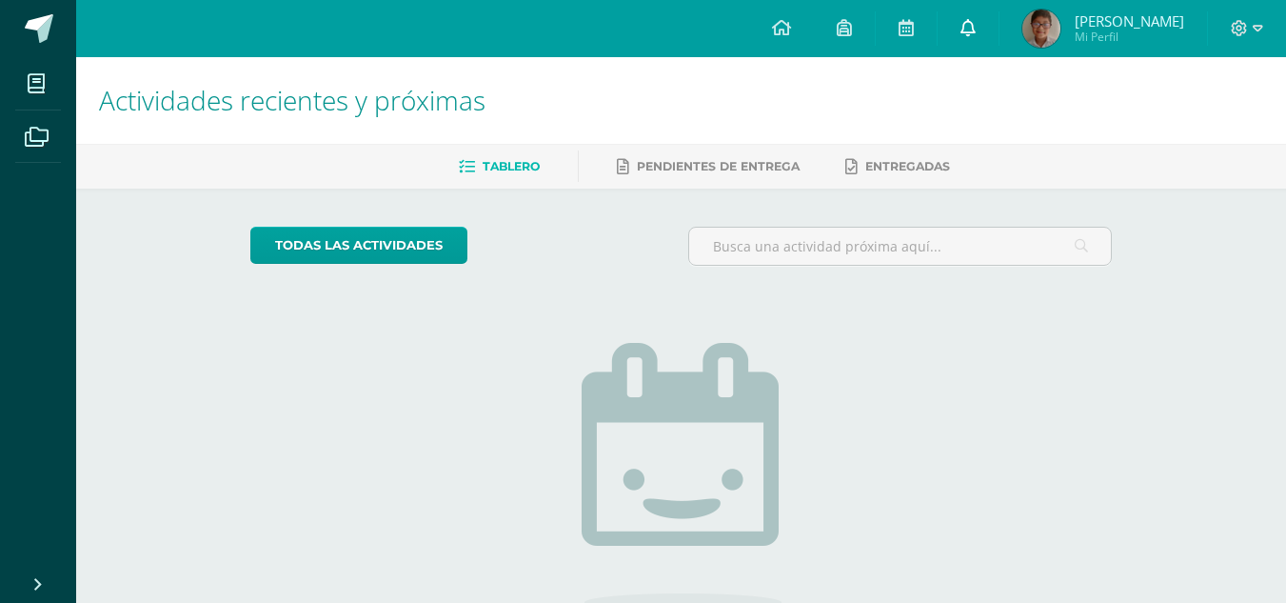
click at [999, 39] on link at bounding box center [968, 28] width 61 height 57
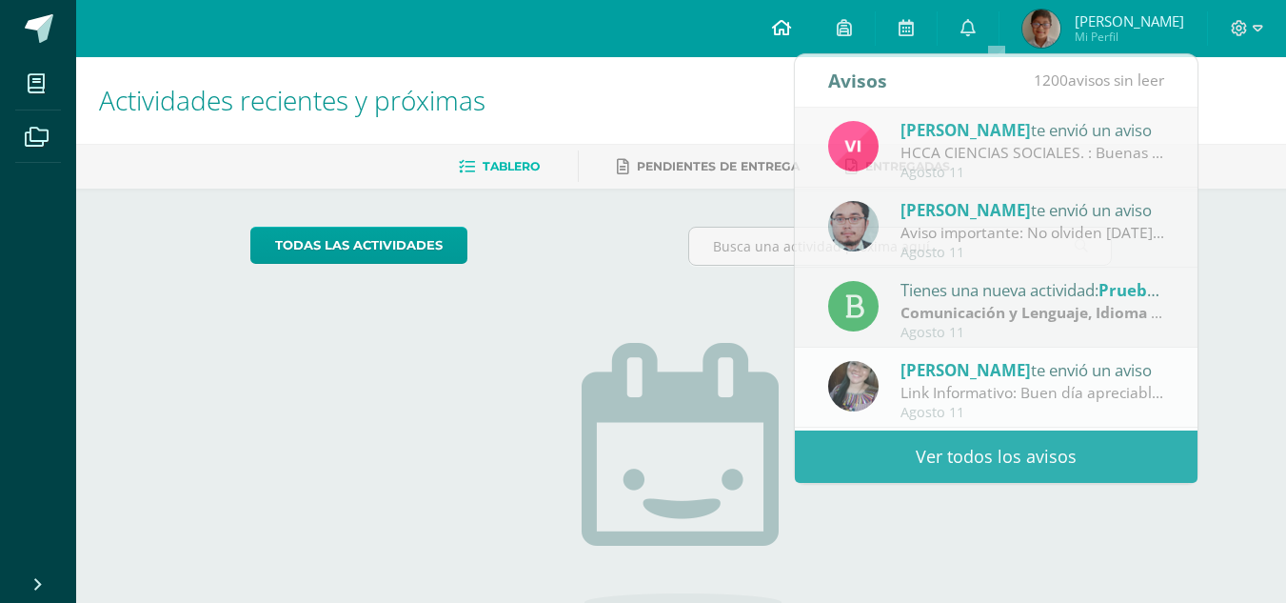
click at [791, 32] on icon at bounding box center [781, 27] width 19 height 17
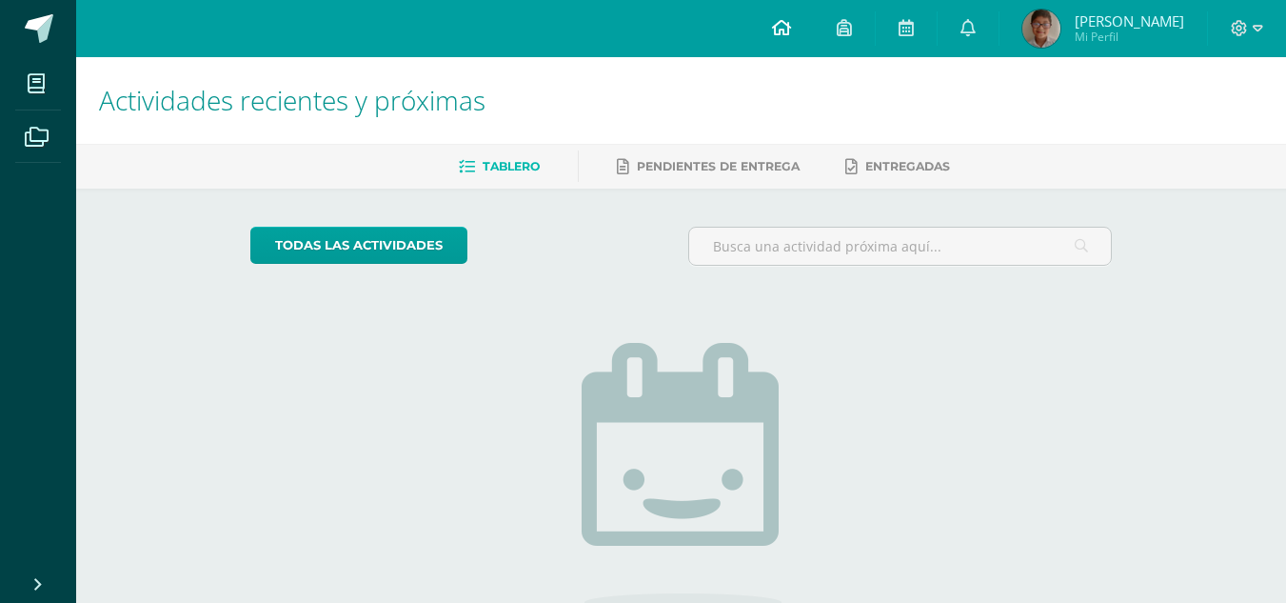
click at [791, 20] on icon at bounding box center [781, 27] width 19 height 17
click at [814, 33] on link at bounding box center [781, 28] width 65 height 57
click at [999, 31] on link at bounding box center [968, 28] width 61 height 57
click at [814, 19] on link at bounding box center [781, 28] width 65 height 57
click at [976, 28] on icon at bounding box center [968, 27] width 15 height 17
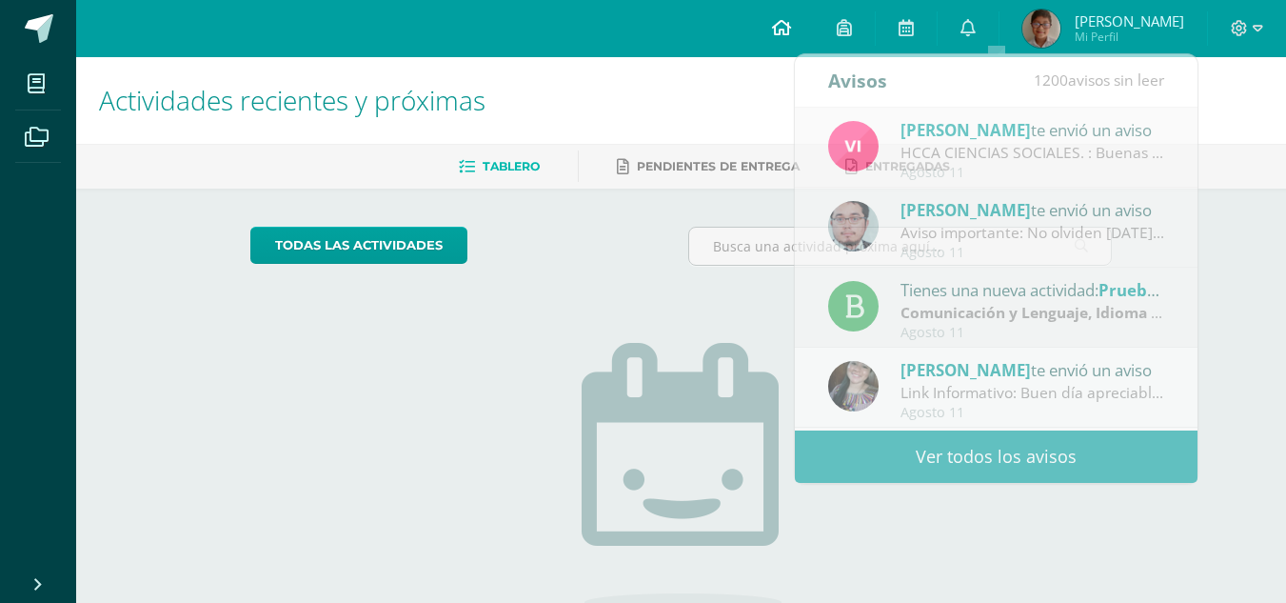
click at [814, 25] on link at bounding box center [781, 28] width 65 height 57
